Goal: Obtain resource: Obtain resource

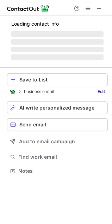
scroll to position [170, 112]
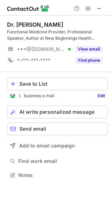
click at [91, 57] on button "Find phone" at bounding box center [89, 60] width 28 height 7
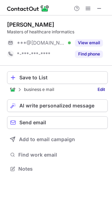
scroll to position [164, 112]
click at [84, 55] on button "Find phone" at bounding box center [89, 54] width 28 height 7
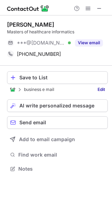
click at [98, 10] on span at bounding box center [99, 9] width 6 height 6
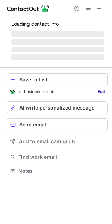
scroll to position [170, 112]
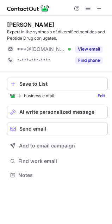
click at [88, 58] on button "Find phone" at bounding box center [89, 60] width 28 height 7
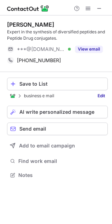
click at [100, 7] on span at bounding box center [99, 9] width 6 height 6
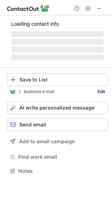
scroll to position [182, 112]
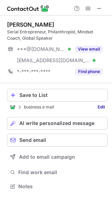
click at [87, 70] on button "Find phone" at bounding box center [89, 71] width 28 height 7
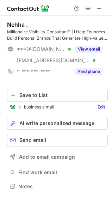
click at [86, 73] on button "Find phone" at bounding box center [89, 71] width 28 height 7
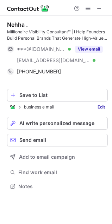
click at [99, 9] on span at bounding box center [99, 9] width 6 height 6
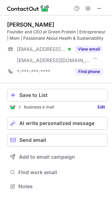
click at [85, 72] on button "Find phone" at bounding box center [89, 71] width 28 height 7
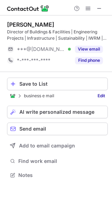
scroll to position [170, 112]
click at [88, 61] on button "Find phone" at bounding box center [89, 60] width 28 height 7
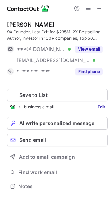
scroll to position [182, 112]
click at [91, 69] on button "Find phone" at bounding box center [89, 71] width 28 height 7
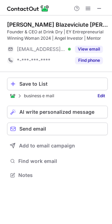
scroll to position [170, 112]
click at [87, 59] on button "Find phone" at bounding box center [89, 60] width 28 height 7
